Goal: Task Accomplishment & Management: Manage account settings

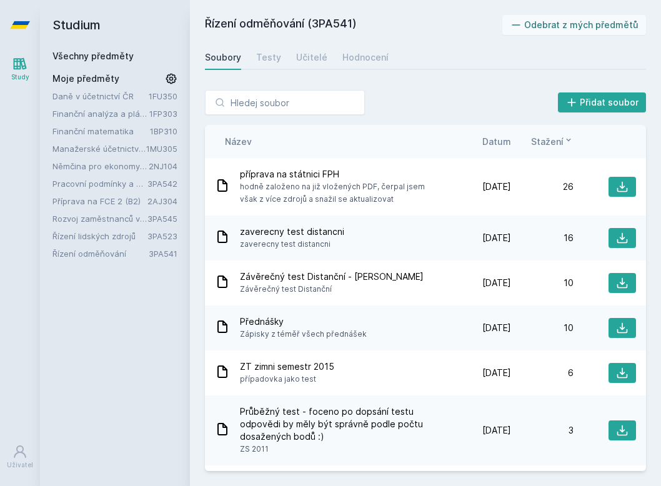
click at [126, 230] on link "Řízení lidských zdrojů" at bounding box center [99, 236] width 95 height 12
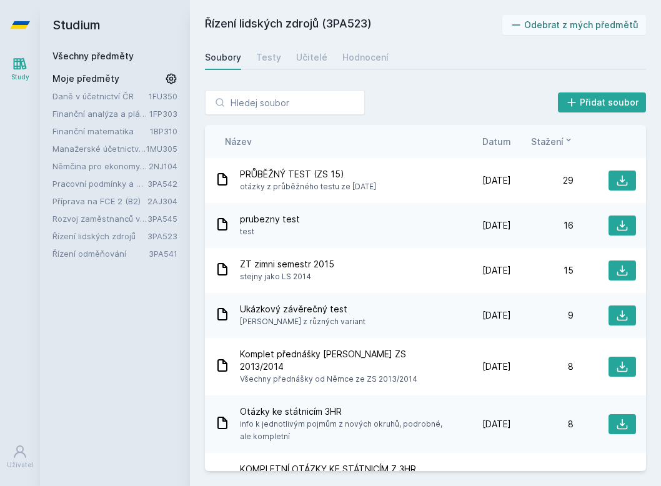
click at [125, 219] on link "Rozvoj zaměstnanců v organizaci" at bounding box center [99, 218] width 95 height 12
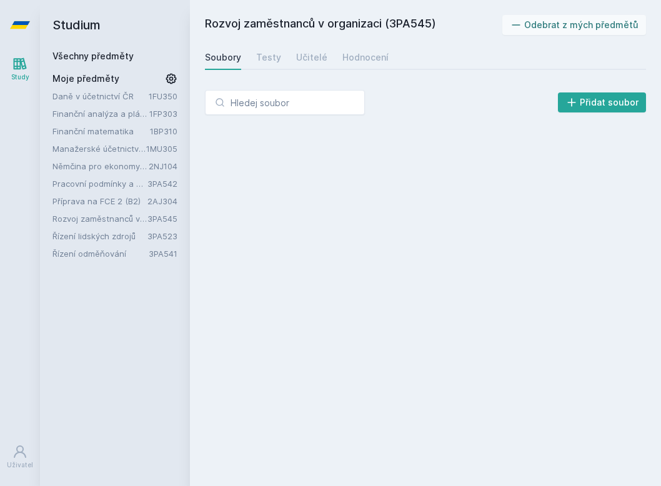
click at [123, 215] on link "Rozvoj zaměstnanců v organizaci" at bounding box center [99, 218] width 95 height 12
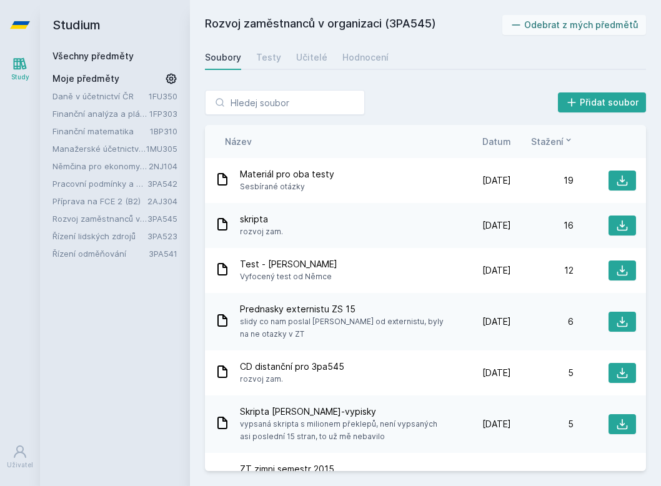
click at [116, 185] on link "Pracovní podmínky a pracovní vztahy" at bounding box center [99, 183] width 95 height 12
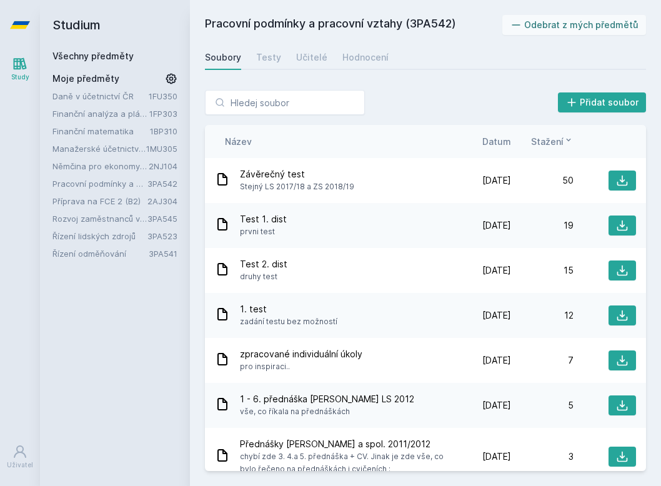
click at [117, 187] on link "Pracovní podmínky a pracovní vztahy" at bounding box center [99, 183] width 95 height 12
click at [101, 200] on link "Příprava na FCE 2 (B2)" at bounding box center [99, 201] width 95 height 12
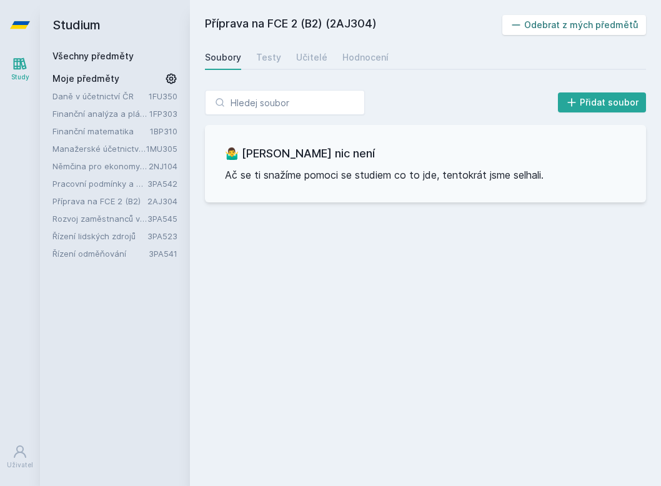
click at [546, 23] on button "Odebrat z mých předmětů" at bounding box center [574, 25] width 144 height 20
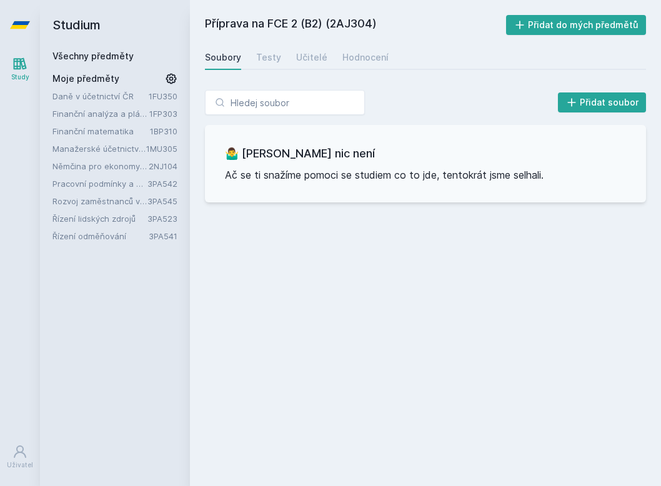
click at [137, 163] on link "Němčina pro ekonomy - mírně pokročilá úroveň 2 (A2)" at bounding box center [100, 166] width 96 height 12
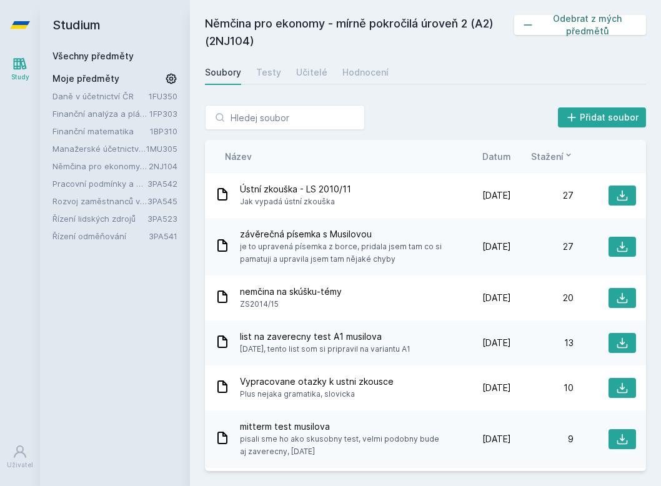
click at [563, 26] on button "Odebrat z mých předmětů" at bounding box center [580, 25] width 132 height 20
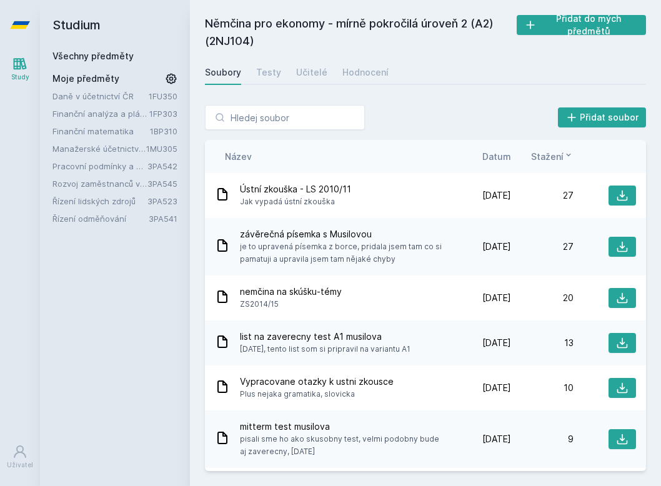
click at [152, 144] on link "1MU305" at bounding box center [161, 149] width 31 height 10
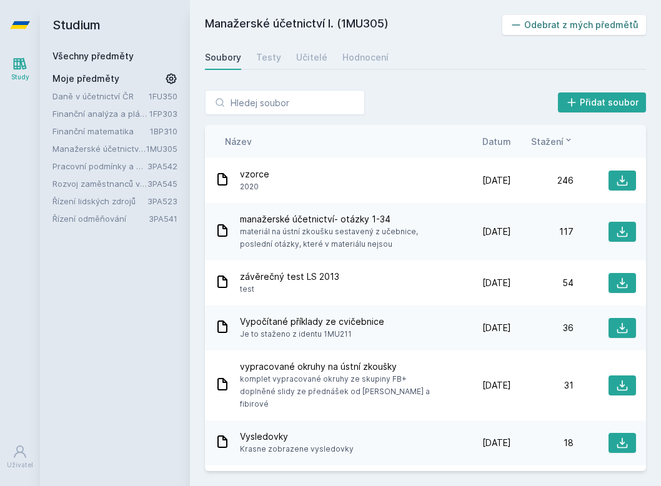
click at [587, 15] on button "Odebrat z mých předmětů" at bounding box center [574, 25] width 144 height 20
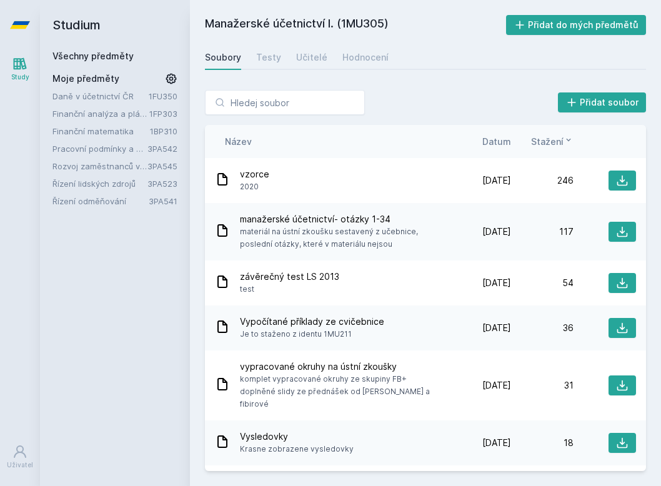
click at [131, 128] on link "Finanční matematika" at bounding box center [100, 131] width 97 height 12
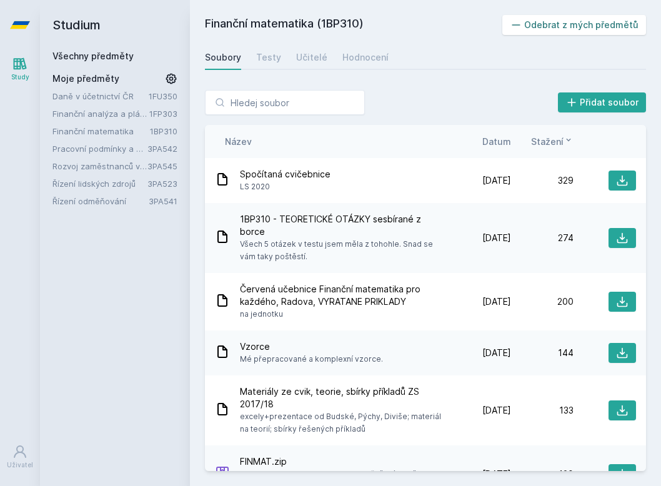
click at [556, 24] on button "Odebrat z mých předmětů" at bounding box center [574, 25] width 144 height 20
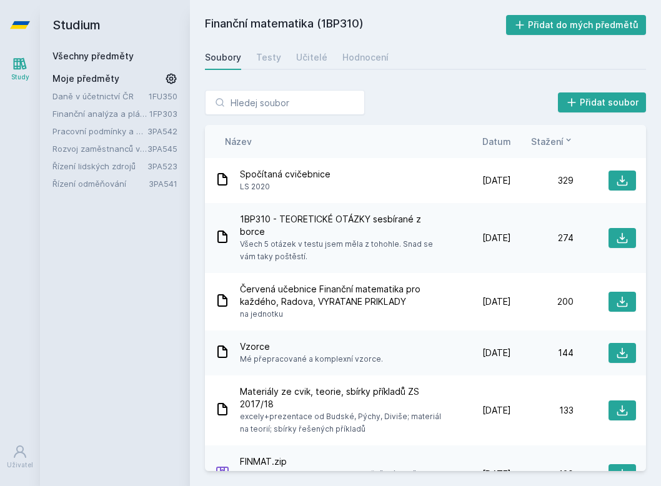
click at [113, 94] on link "Daně v účetnictví ČR" at bounding box center [100, 96] width 96 height 12
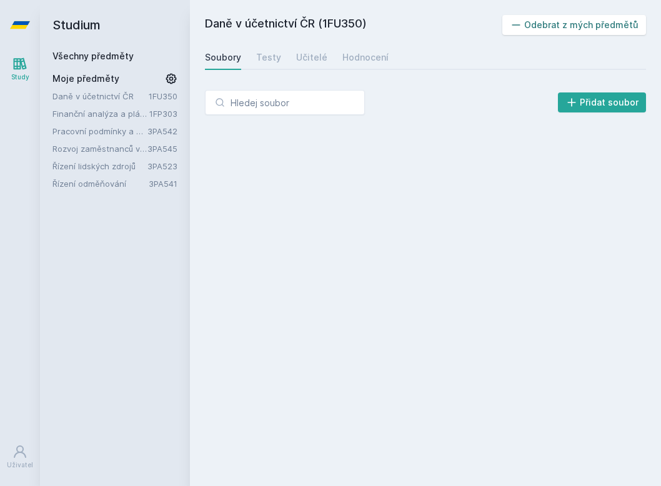
click at [553, 34] on button "Odebrat z mých předmětů" at bounding box center [574, 25] width 144 height 20
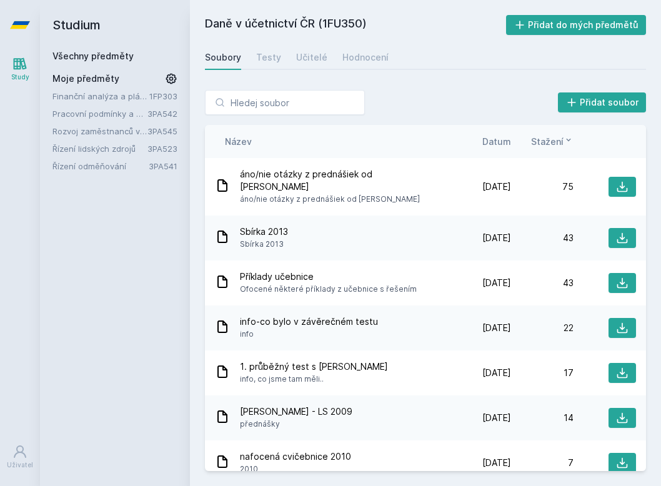
click at [127, 94] on link "Finanční analýza a plánování podniku" at bounding box center [100, 96] width 97 height 12
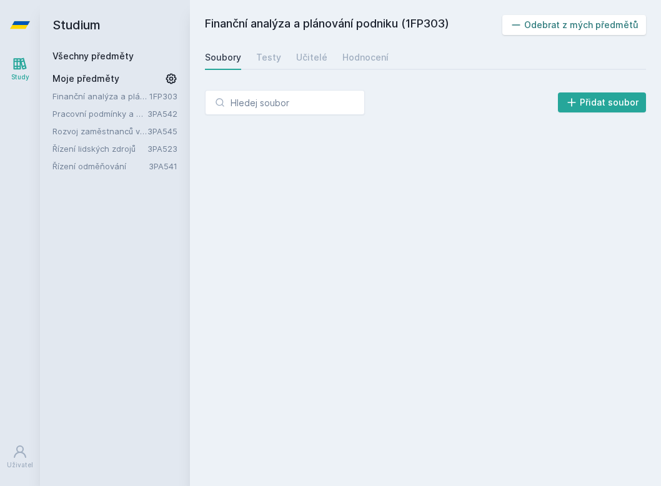
click at [592, 27] on button "Odebrat z mých předmětů" at bounding box center [574, 25] width 144 height 20
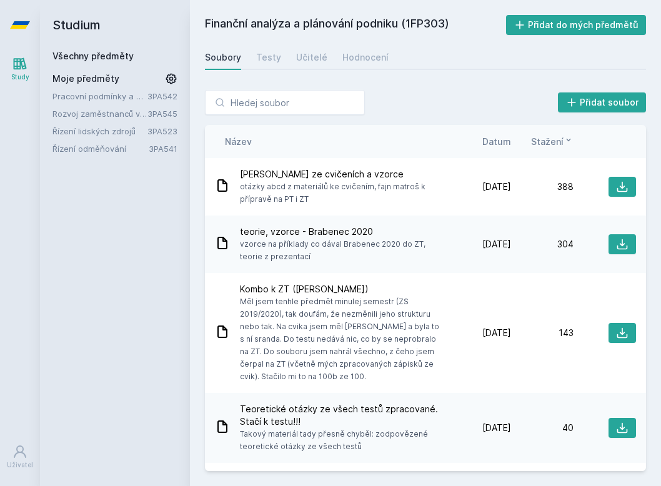
click at [169, 83] on icon at bounding box center [171, 78] width 12 height 12
click at [169, 83] on icon at bounding box center [170, 78] width 17 height 17
click at [151, 78] on div "Moje předměty" at bounding box center [114, 78] width 125 height 12
click at [119, 49] on h2 "Studium" at bounding box center [114, 25] width 125 height 50
click at [124, 57] on link "Všechny předměty" at bounding box center [92, 56] width 81 height 11
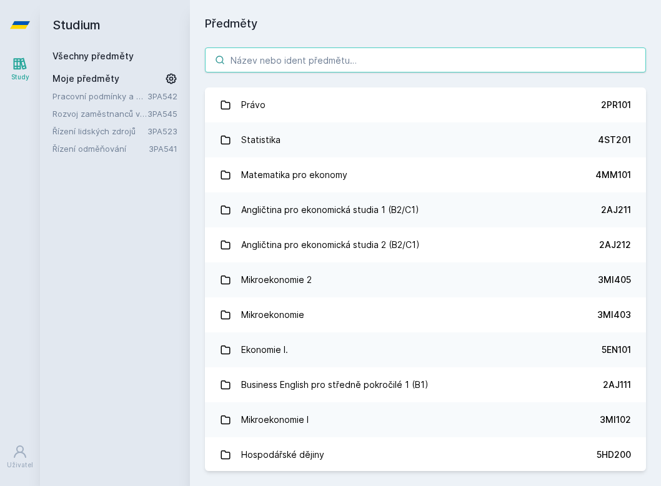
click at [250, 65] on input "search" at bounding box center [425, 59] width 441 height 25
paste input "Metody personální práce"
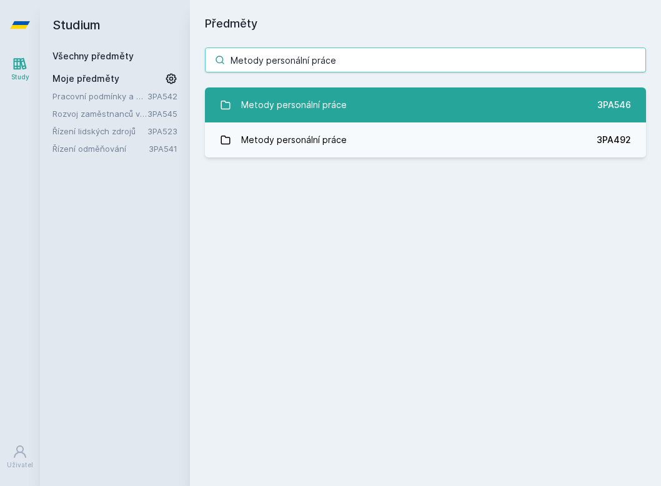
type input "Metody personální práce"
click at [274, 95] on div "Metody personální práce" at bounding box center [294, 104] width 106 height 25
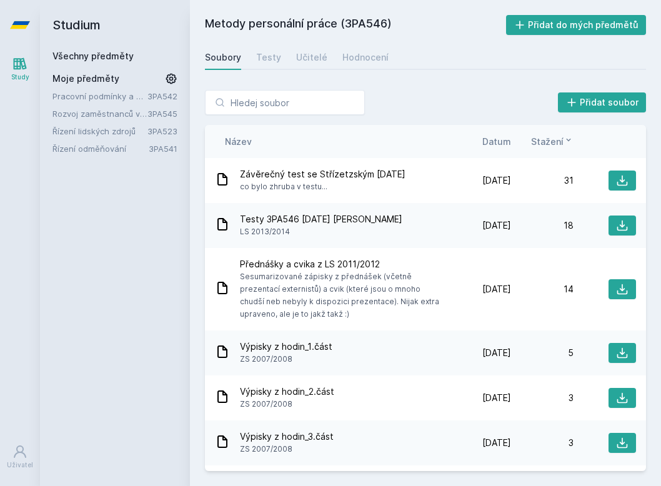
click at [579, 6] on div "Metody personální práce (3PA546) Přidat do mých předmětů [GEOGRAPHIC_DATA] Test…" at bounding box center [425, 243] width 471 height 486
click at [580, 19] on button "Přidat do mých předmětů" at bounding box center [576, 25] width 141 height 20
